Goal: Information Seeking & Learning: Learn about a topic

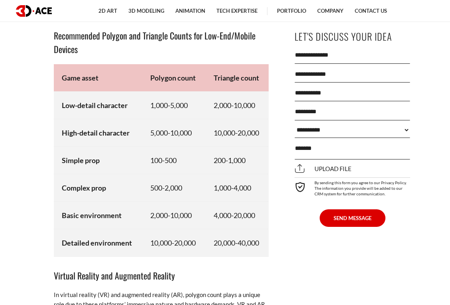
scroll to position [4471, 0]
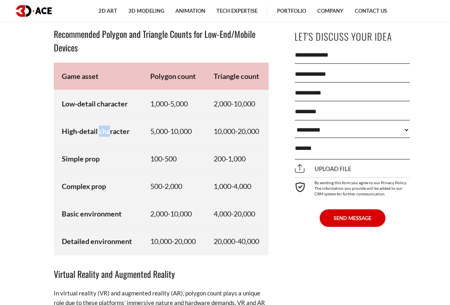
drag, startPoint x: 99, startPoint y: 138, endPoint x: 136, endPoint y: 138, distance: 37.5
click at [125, 136] on strong "High-detail character" at bounding box center [96, 131] width 68 height 9
drag, startPoint x: 225, startPoint y: 140, endPoint x: 247, endPoint y: 138, distance: 21.6
click at [247, 138] on td "10,000-20,000" at bounding box center [237, 131] width 63 height 28
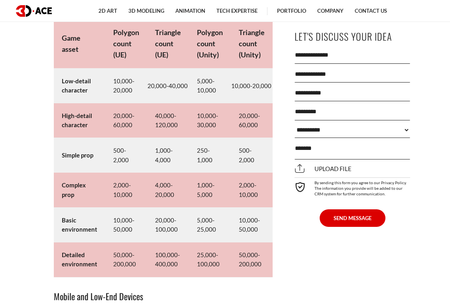
scroll to position [4052, 0]
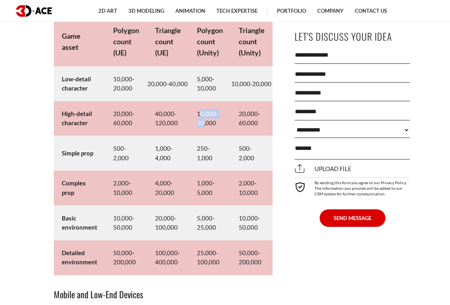
drag, startPoint x: 201, startPoint y: 123, endPoint x: 202, endPoint y: 133, distance: 9.7
click at [202, 133] on td "10,000-30,000" at bounding box center [210, 118] width 42 height 35
drag, startPoint x: 251, startPoint y: 122, endPoint x: 251, endPoint y: 131, distance: 8.8
click at [251, 131] on td "20,000-60,000" at bounding box center [252, 118] width 42 height 35
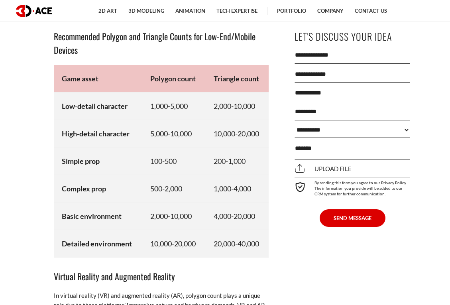
scroll to position [4470, 0]
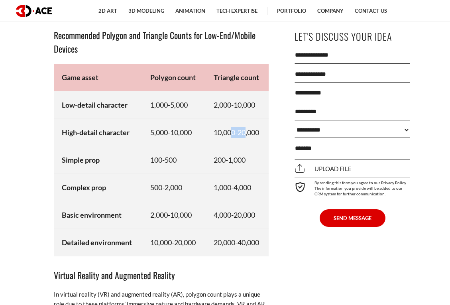
drag, startPoint x: 245, startPoint y: 144, endPoint x: 230, endPoint y: 144, distance: 14.8
click at [230, 144] on td "10,000-20,000" at bounding box center [237, 132] width 63 height 28
